Goal: Navigation & Orientation: Find specific page/section

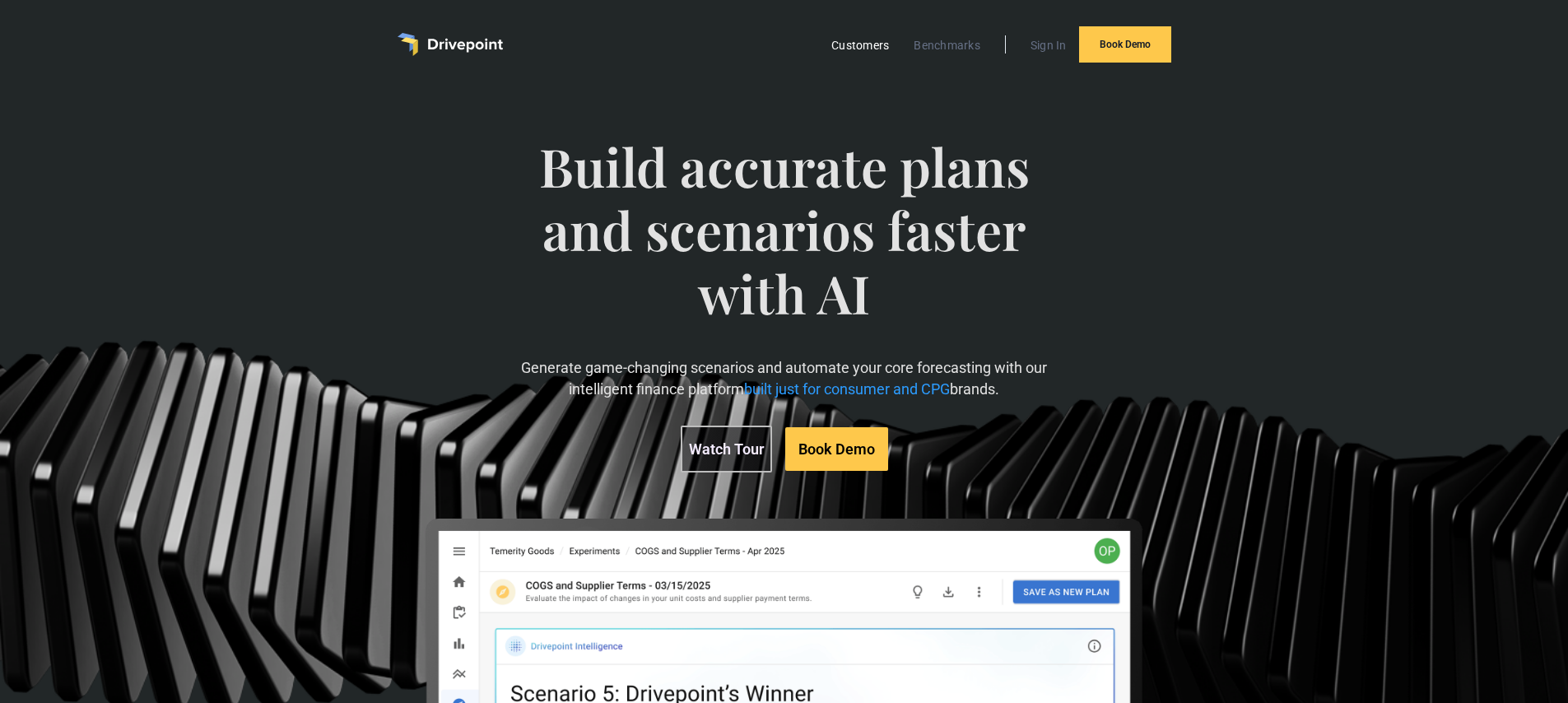
click at [855, 50] on link "Customers" at bounding box center [859, 46] width 74 height 22
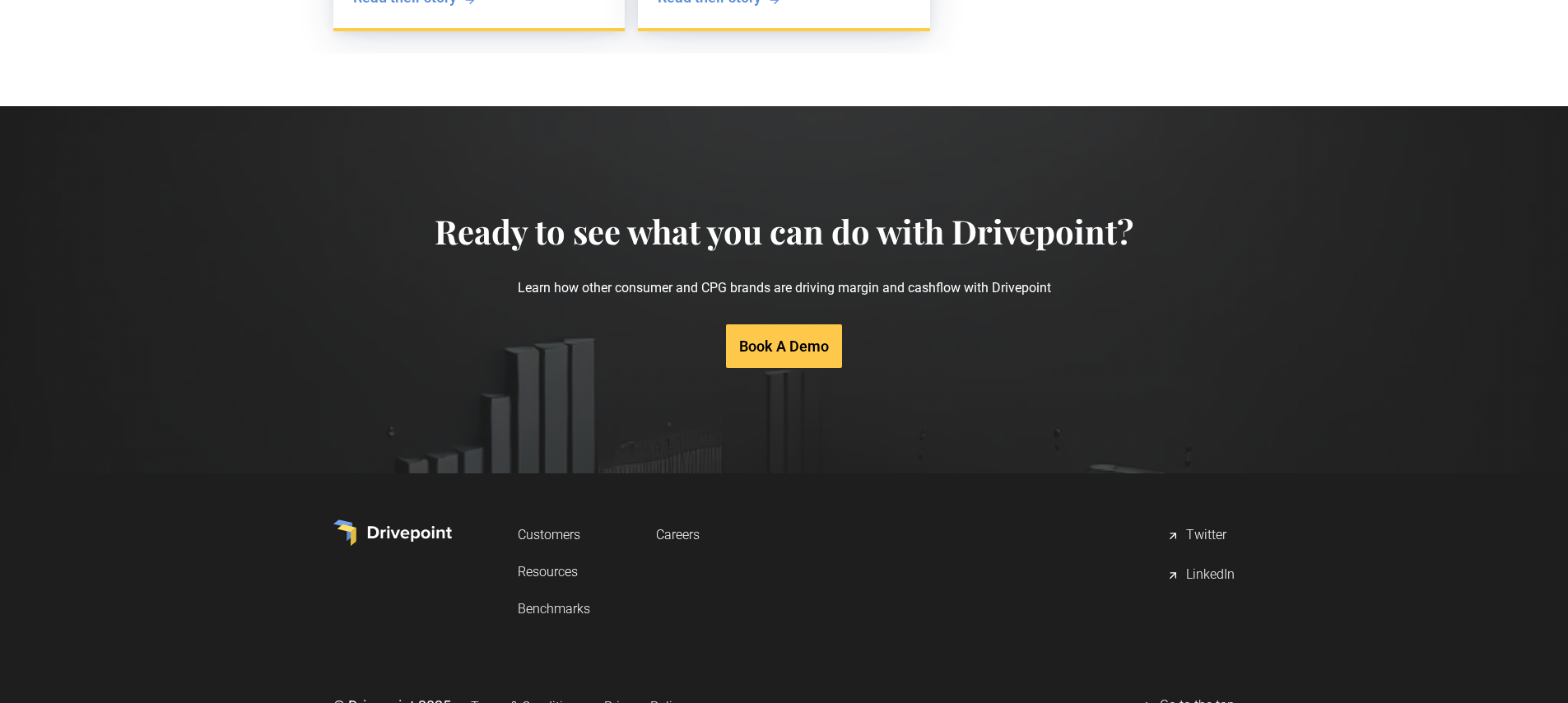
scroll to position [3327, 0]
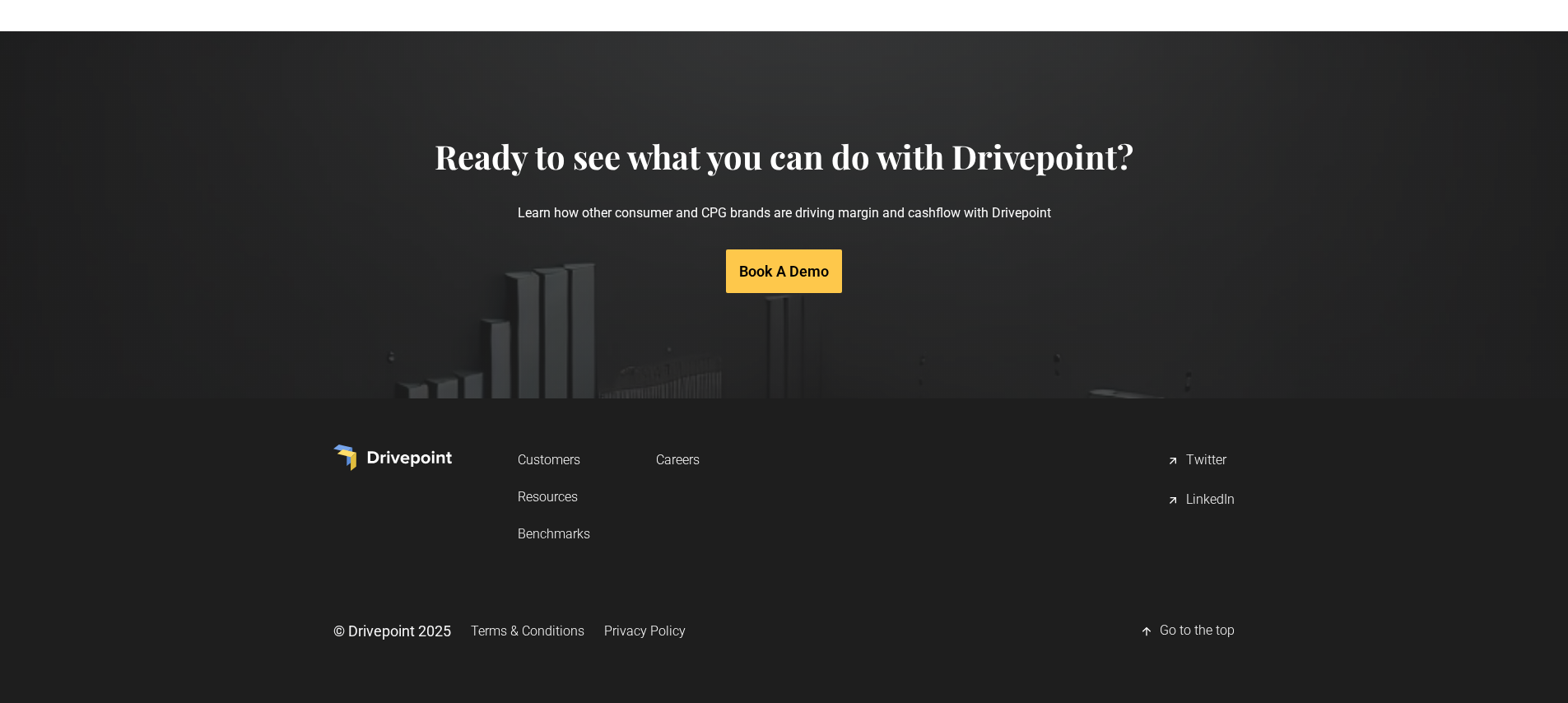
click at [795, 275] on link "Book A Demo" at bounding box center [784, 271] width 116 height 43
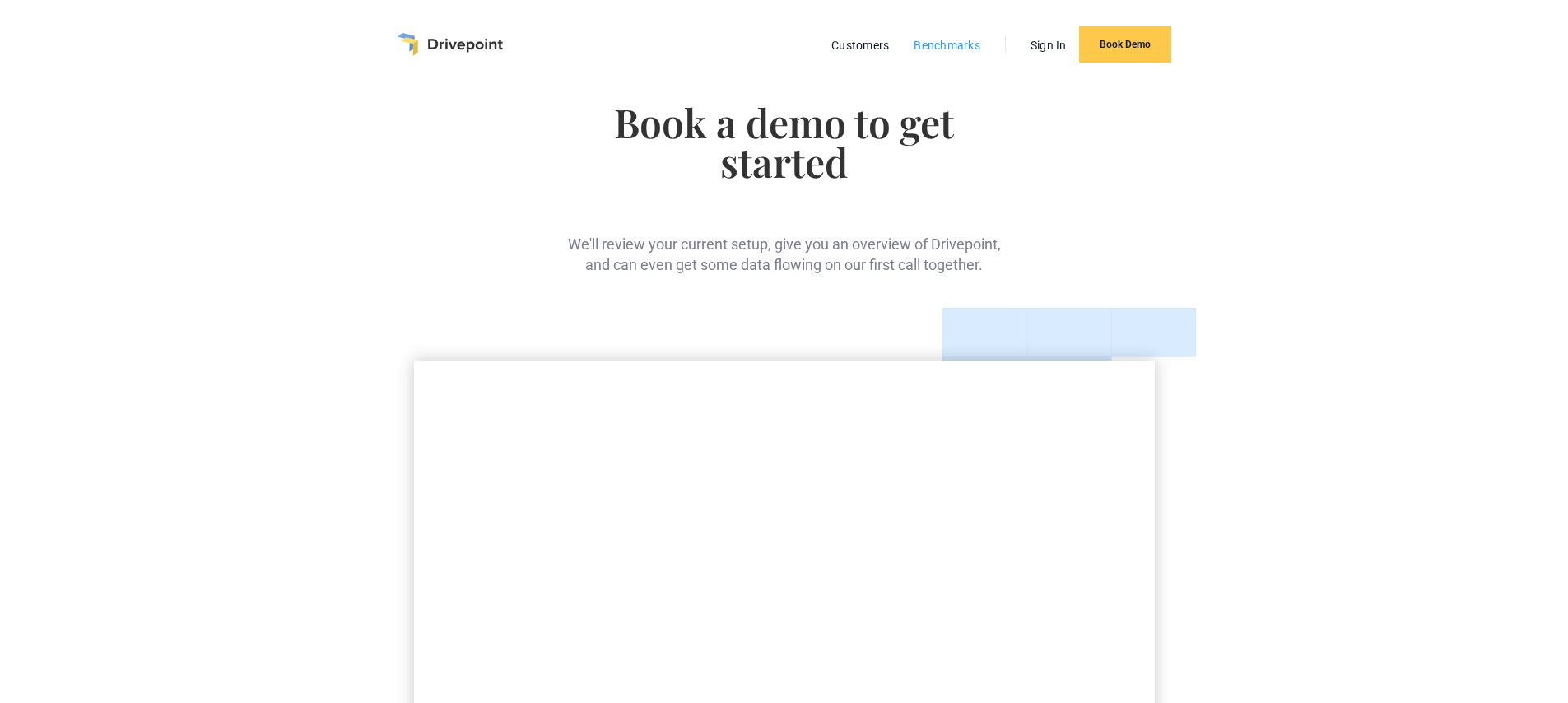
click at [956, 50] on link "Benchmarks" at bounding box center [947, 46] width 83 height 22
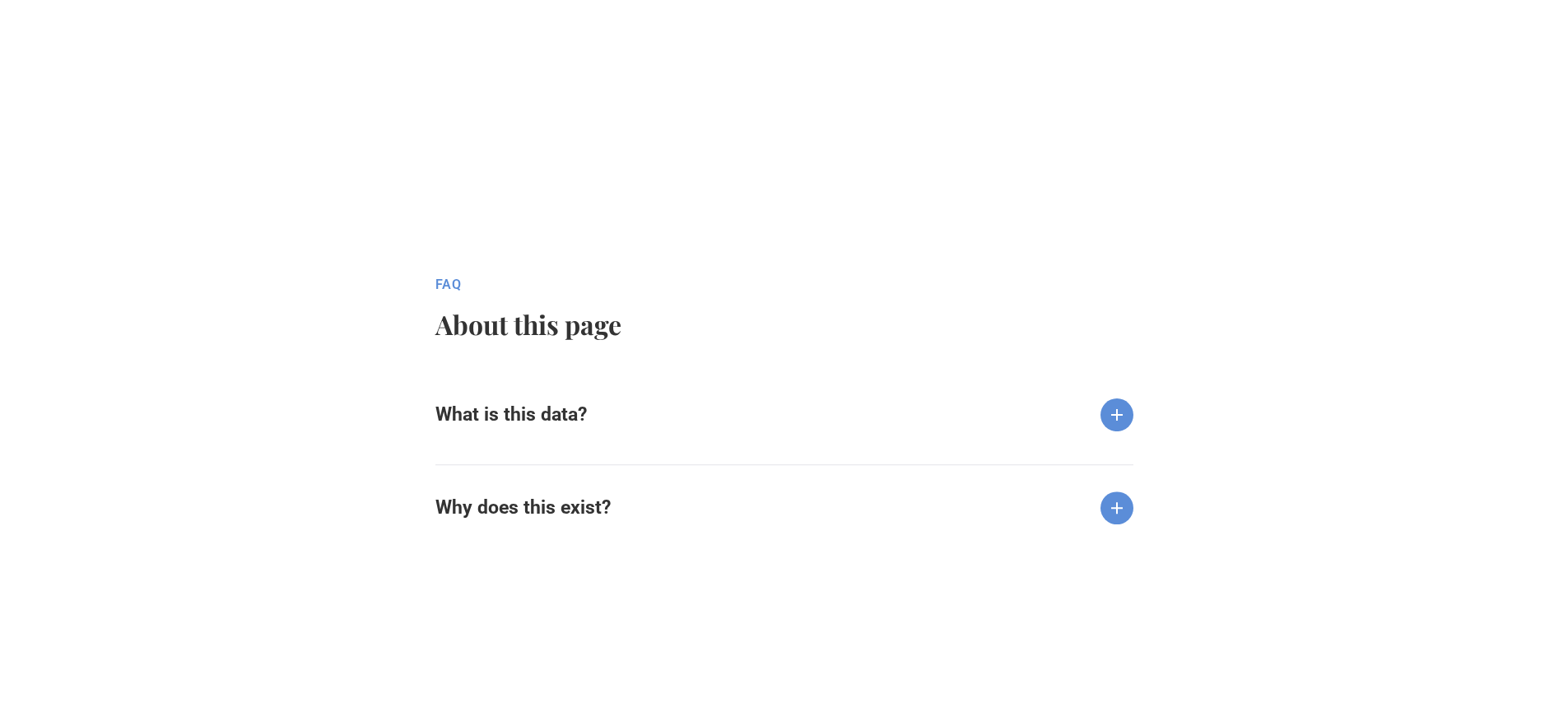
scroll to position [1715, 0]
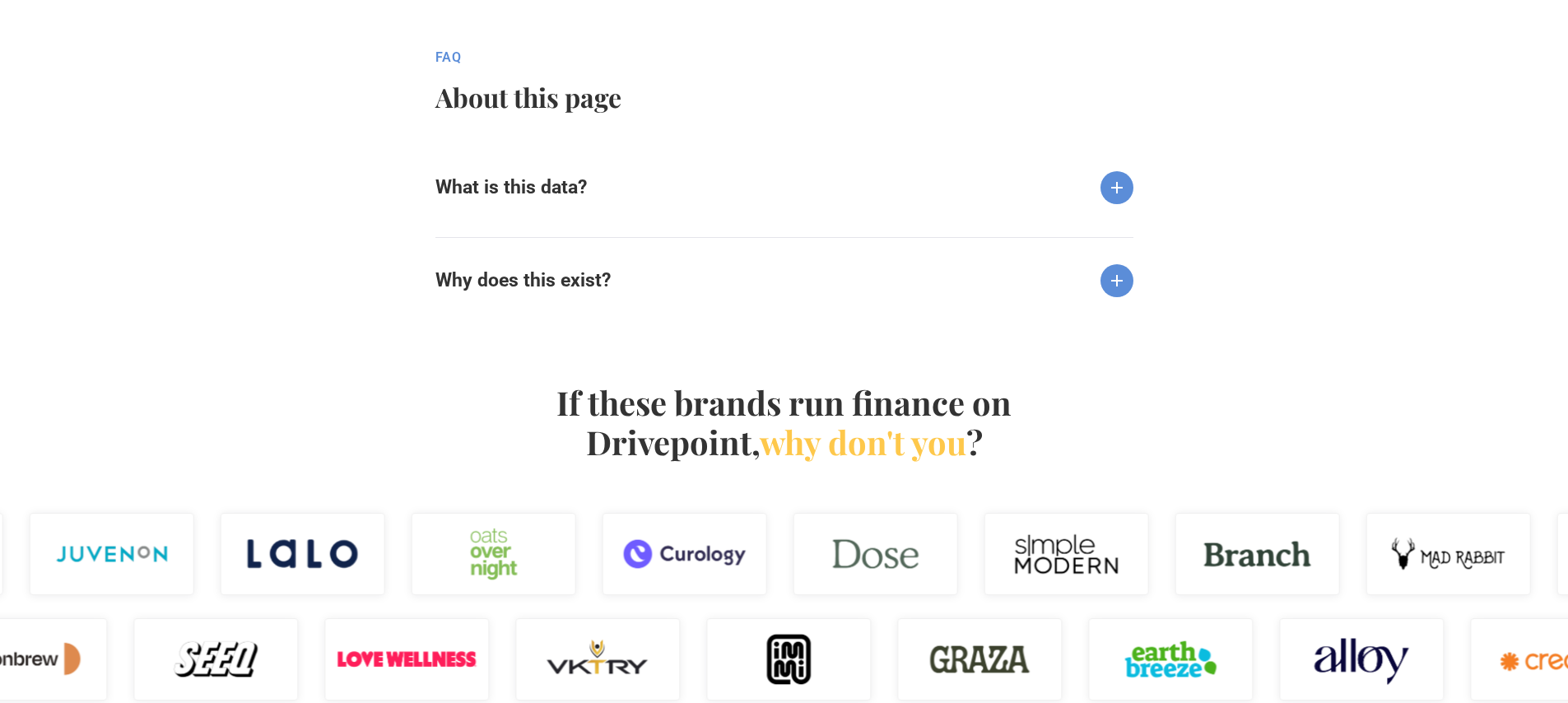
click at [1121, 186] on img at bounding box center [1117, 188] width 33 height 33
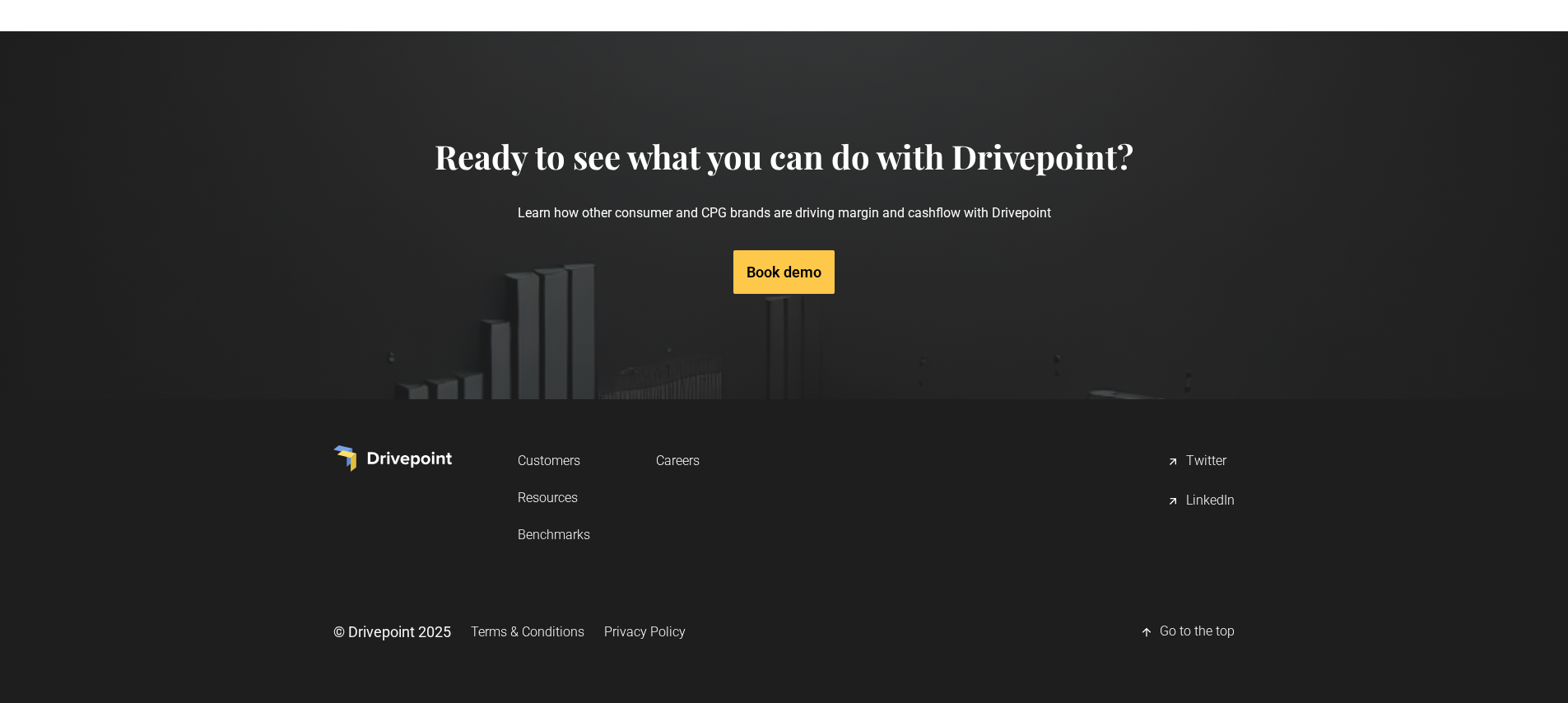
scroll to position [2803, 0]
click at [396, 458] on img at bounding box center [393, 458] width 118 height 27
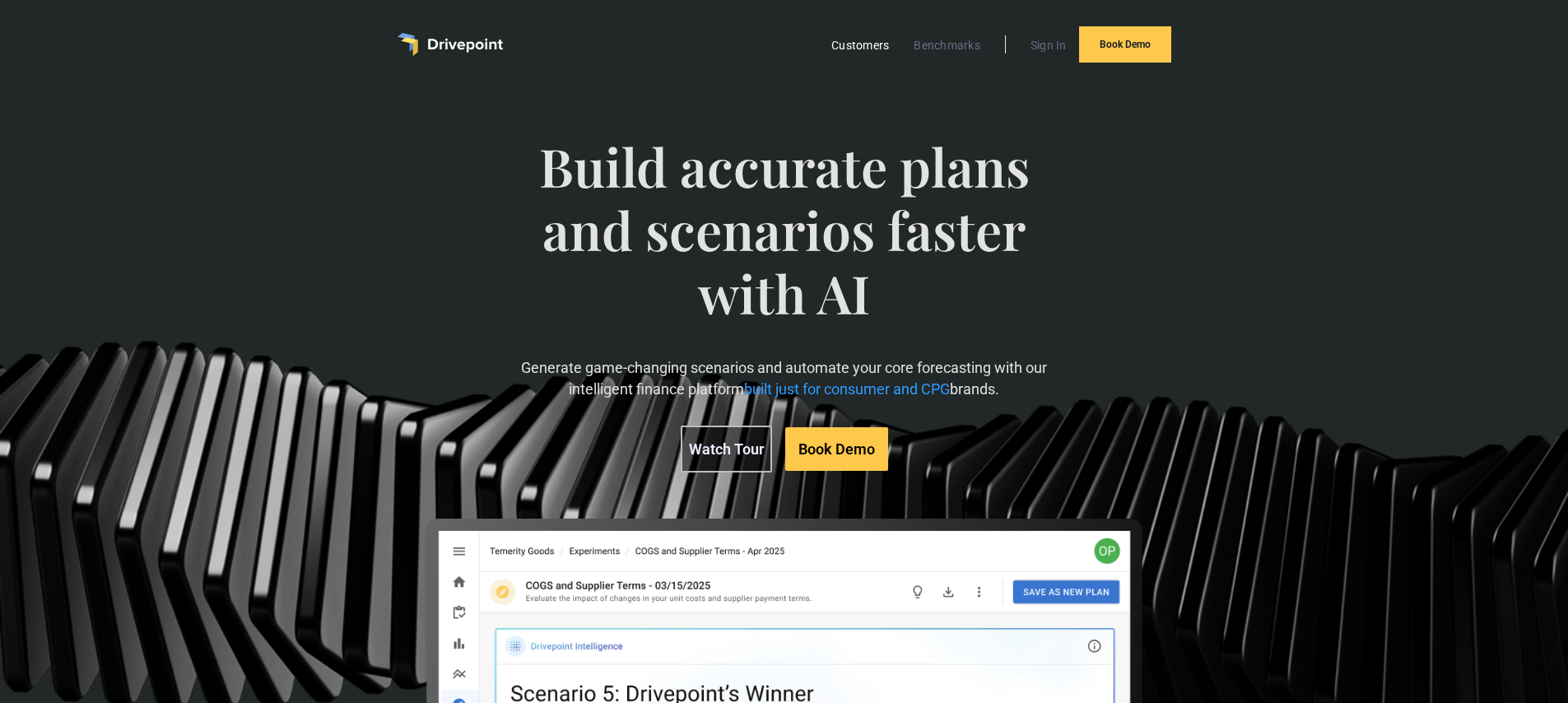
click at [874, 43] on link "Customers" at bounding box center [859, 46] width 74 height 22
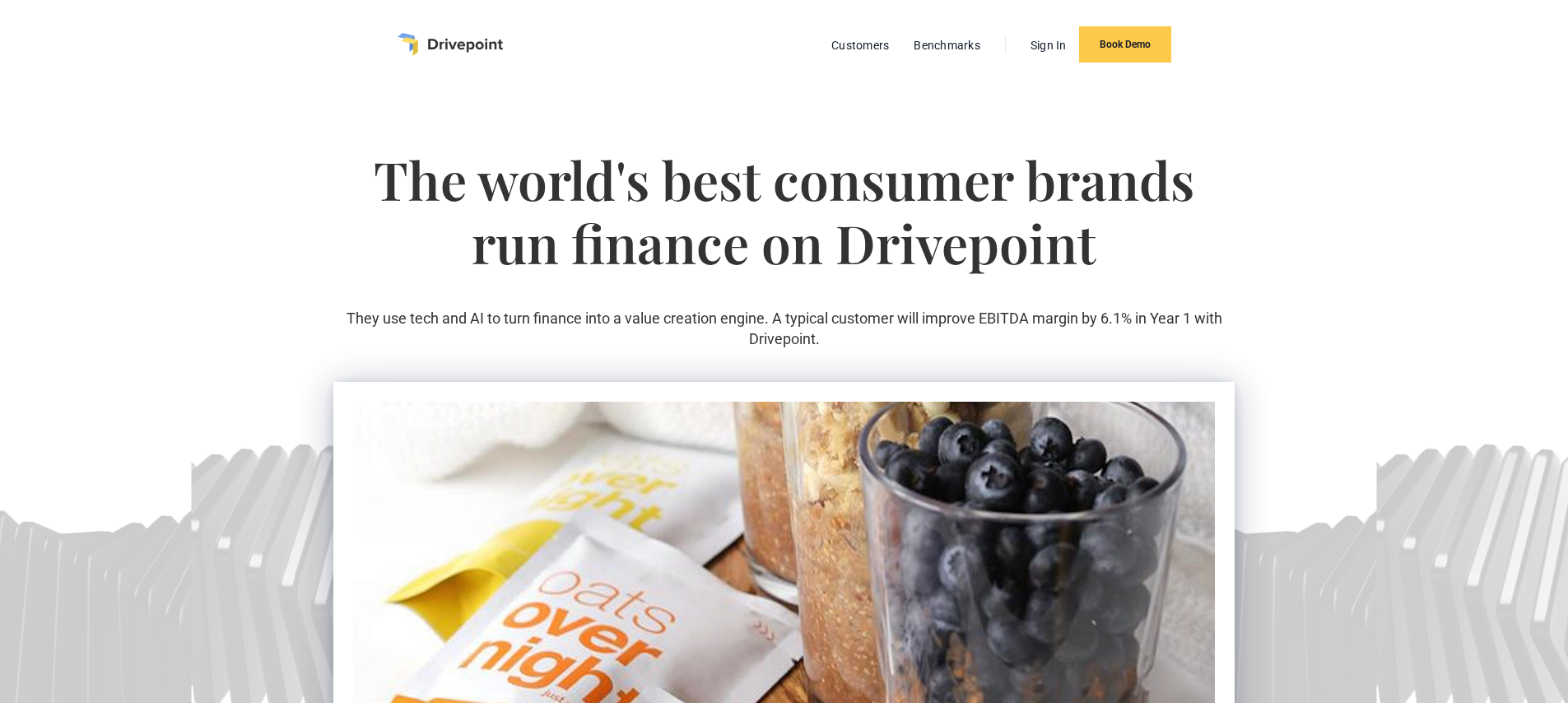
click at [489, 48] on img "home" at bounding box center [450, 45] width 106 height 23
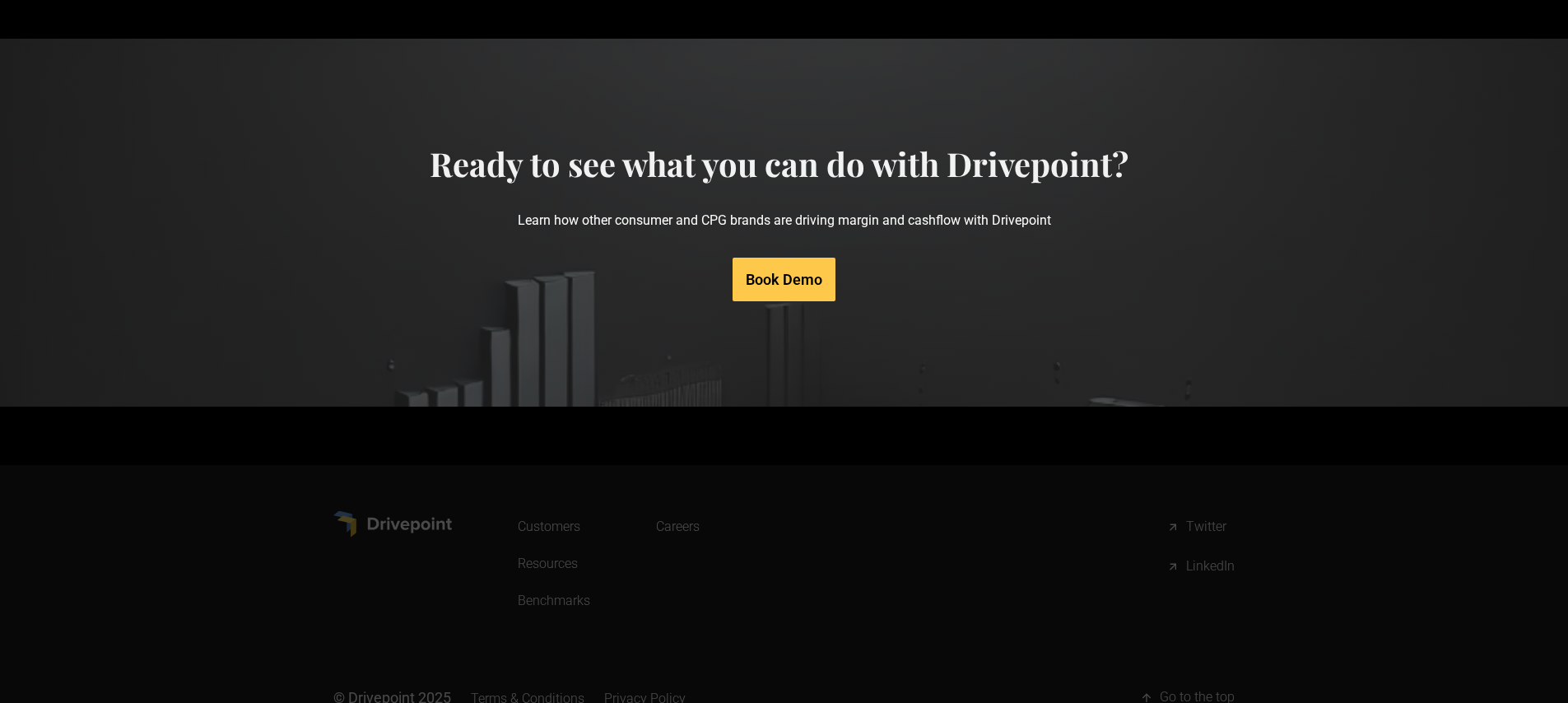
scroll to position [7910, 0]
